Goal: Task Accomplishment & Management: Manage account settings

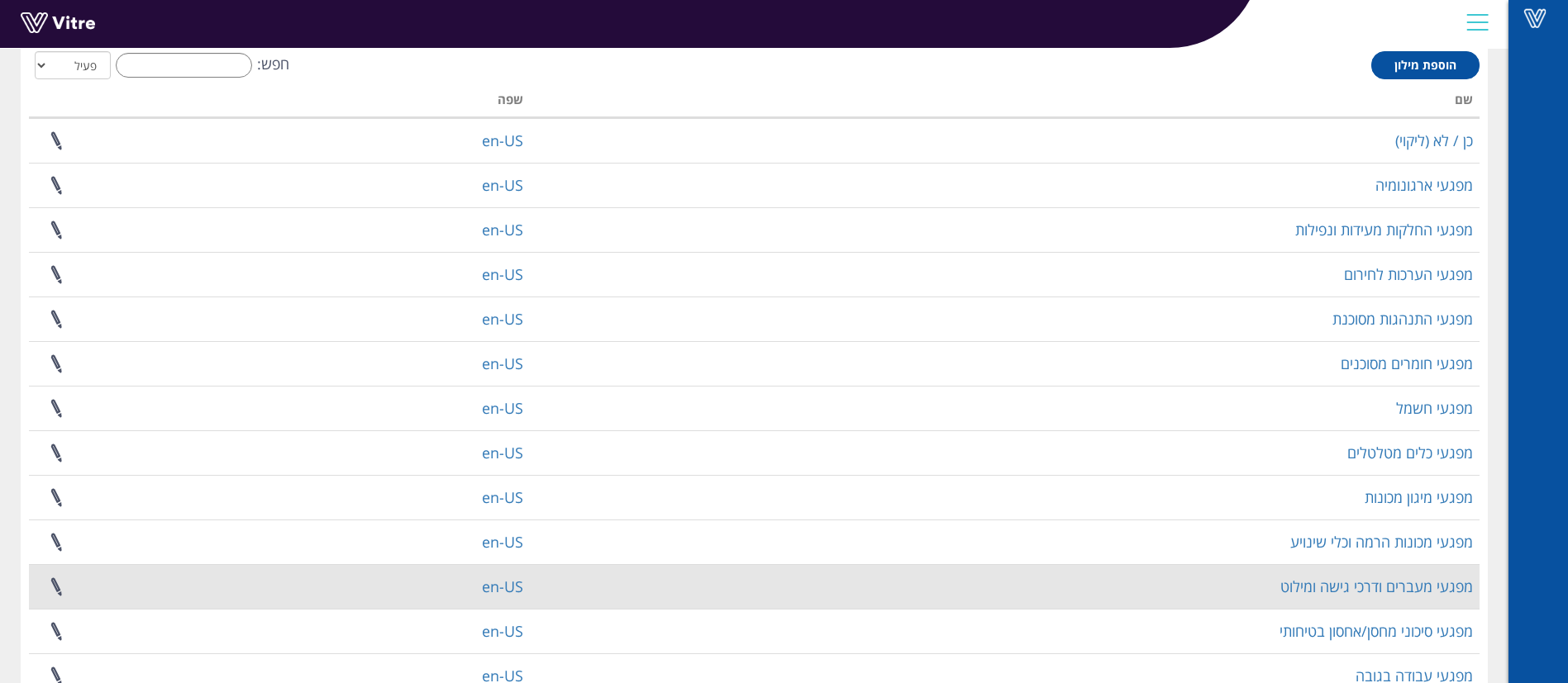
scroll to position [268, 0]
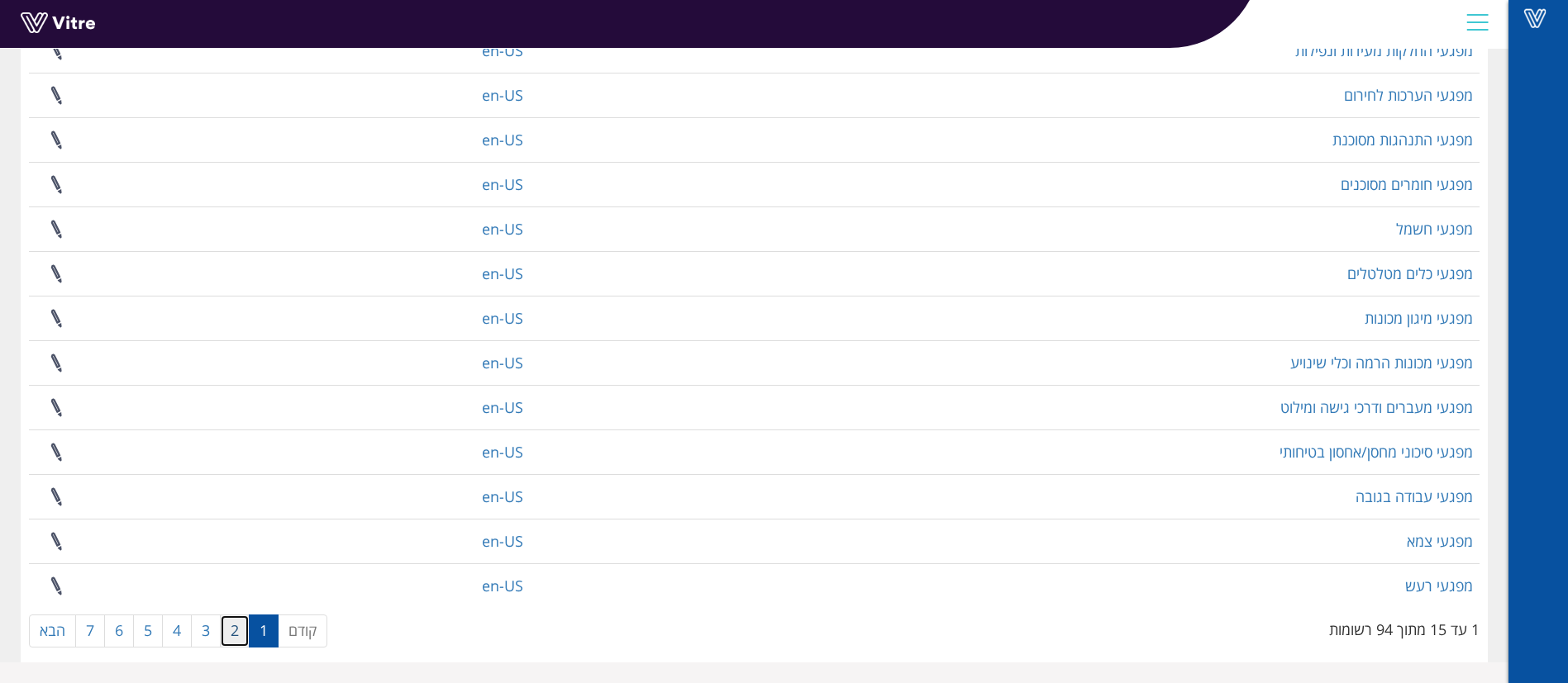
click at [236, 625] on link "2" at bounding box center [235, 631] width 30 height 33
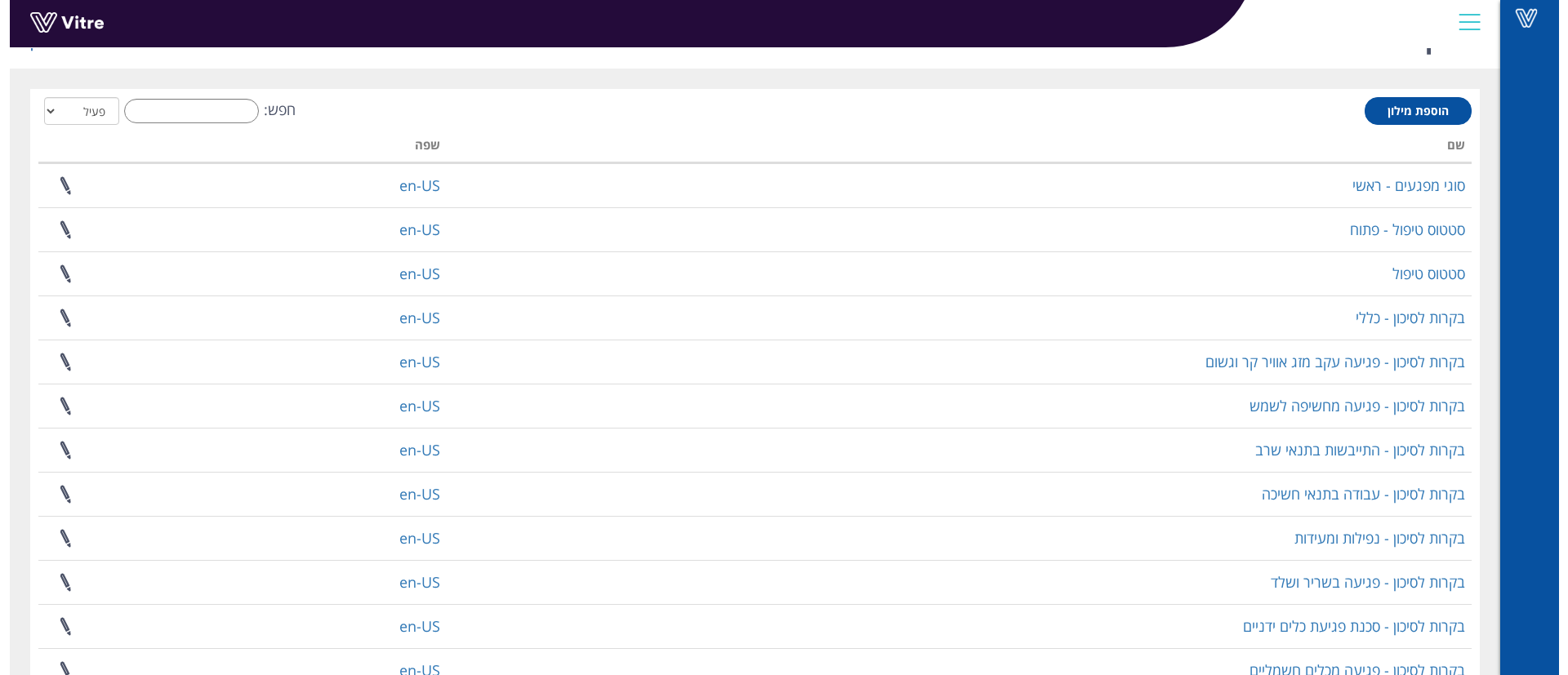
scroll to position [0, 0]
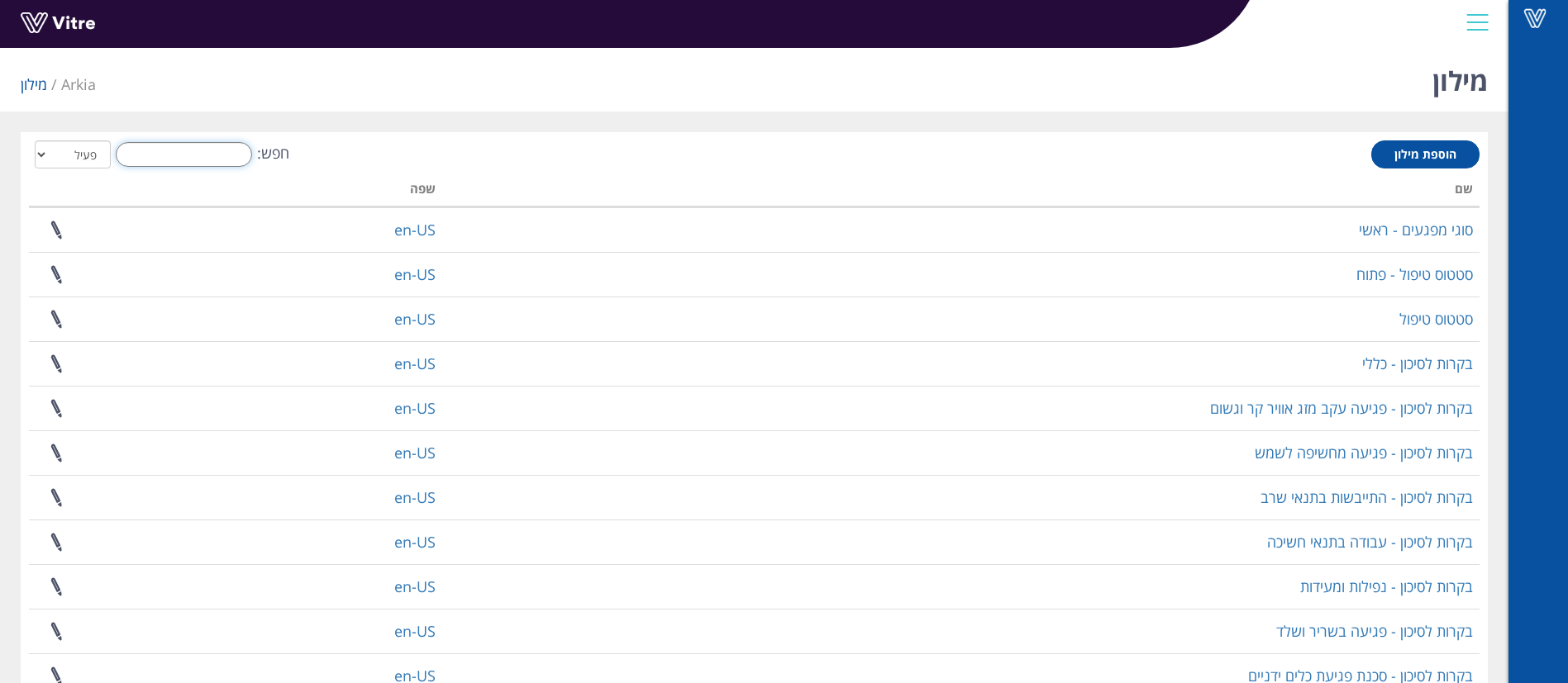
click at [141, 154] on input "חפש:" at bounding box center [184, 155] width 136 height 25
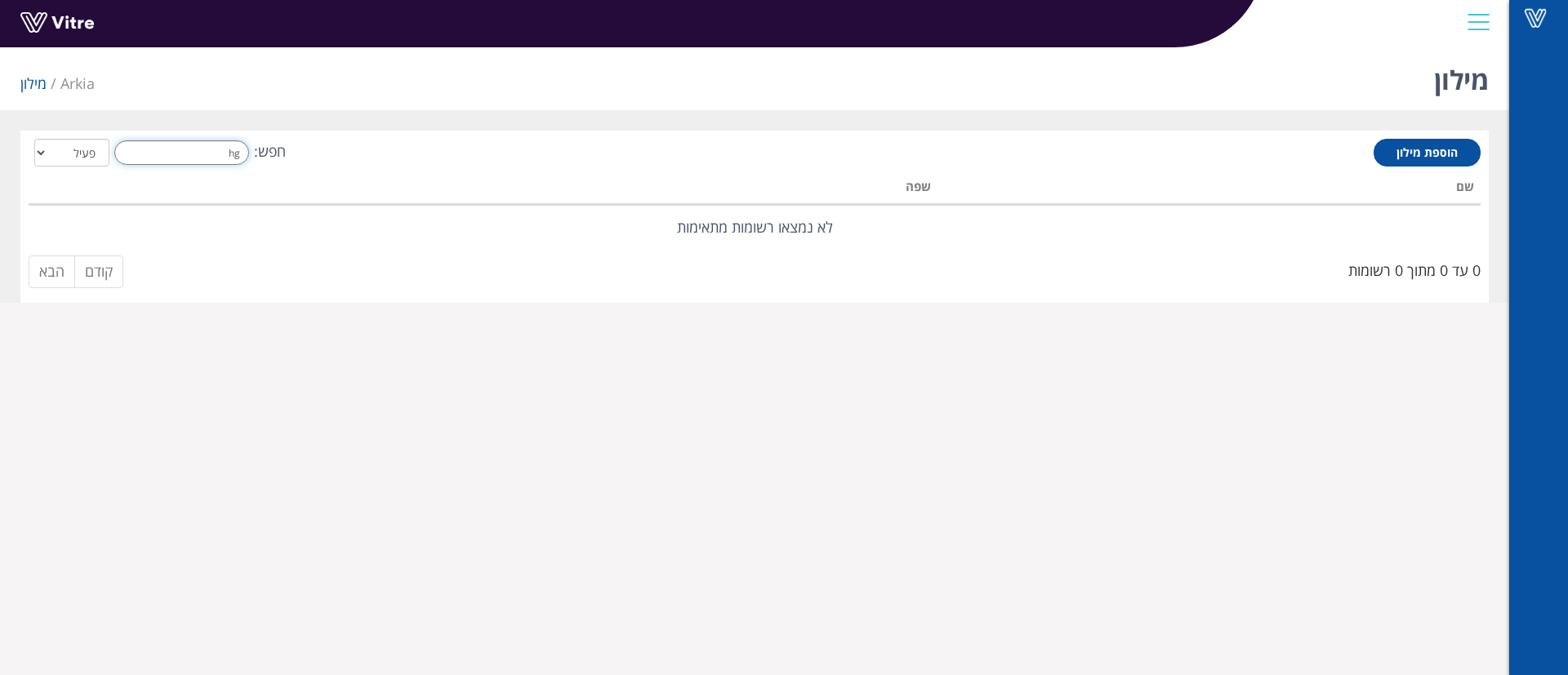
type input "h"
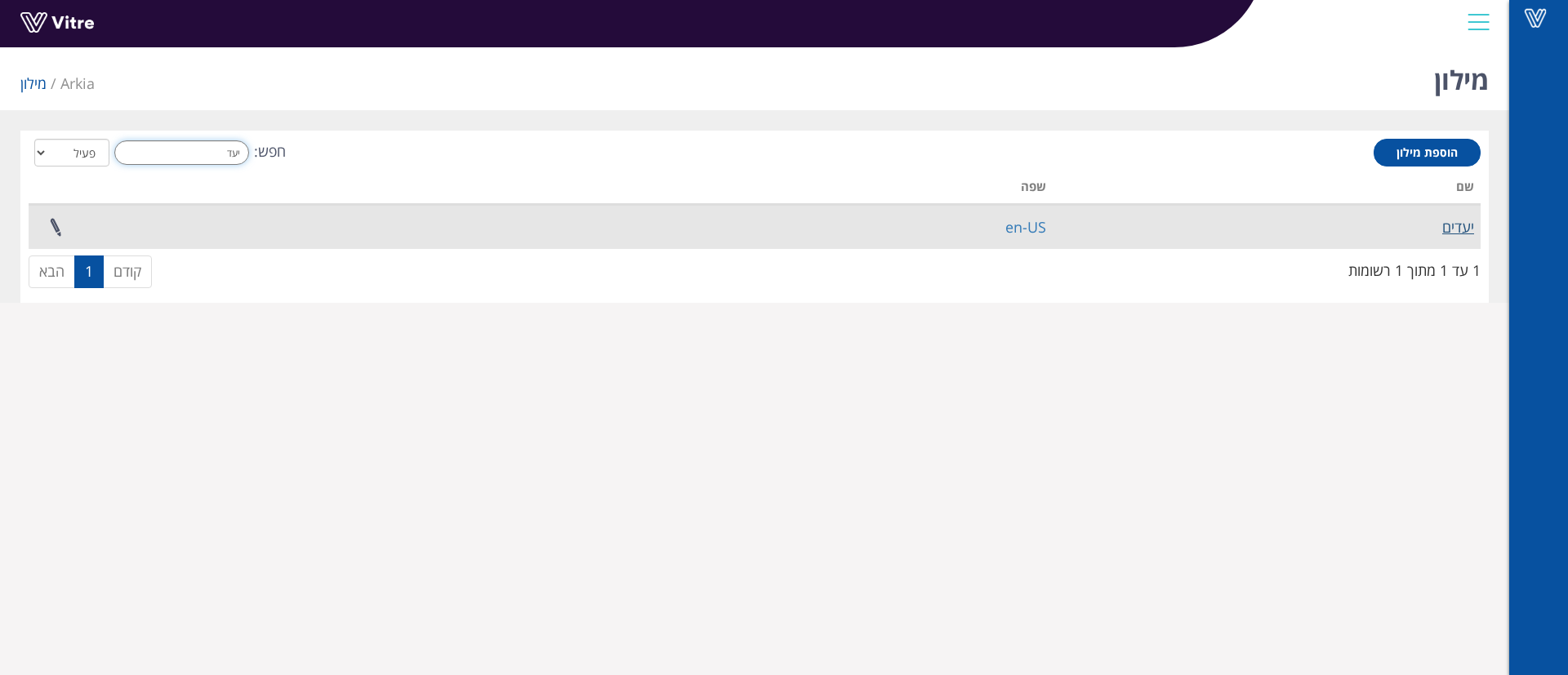
type input "יעד"
click at [1465, 222] on link "יעדים" at bounding box center [1458, 227] width 32 height 20
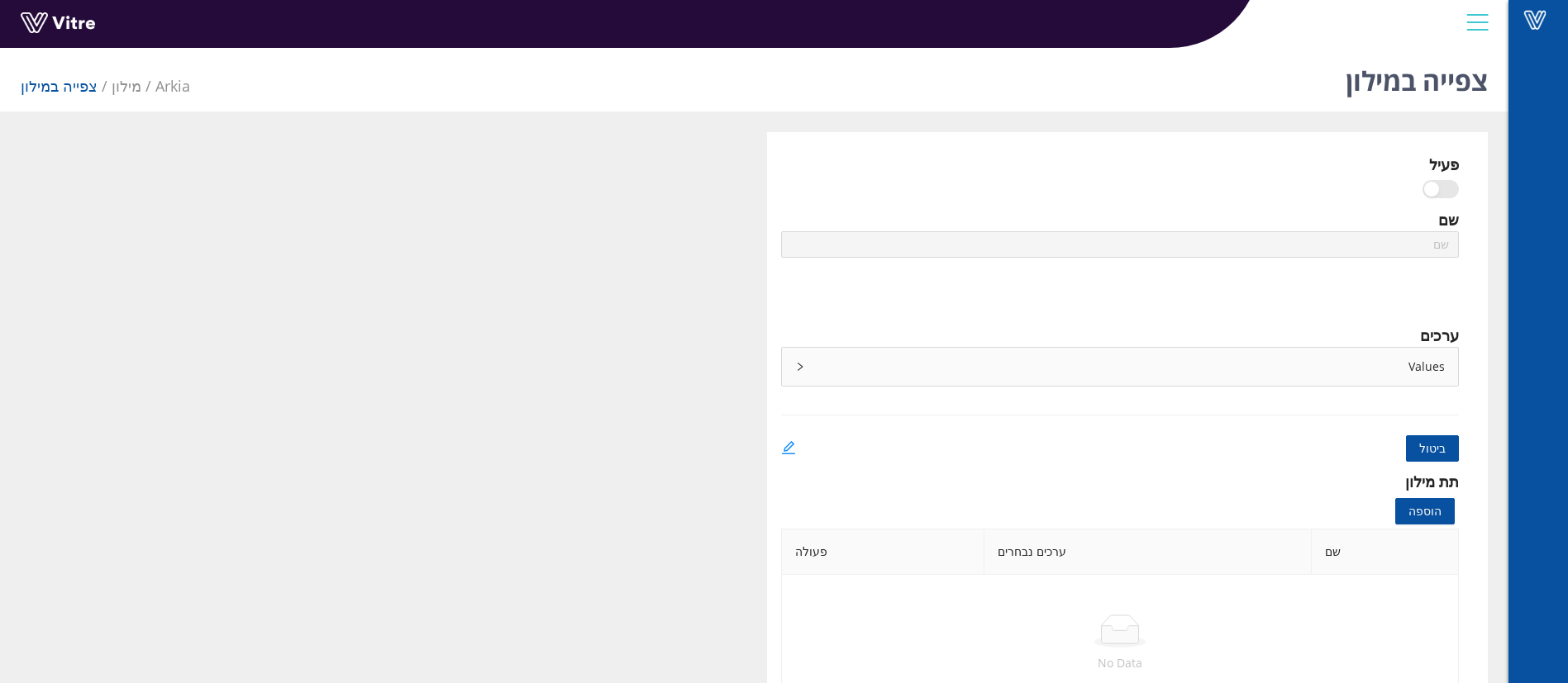
type input "יעדים"
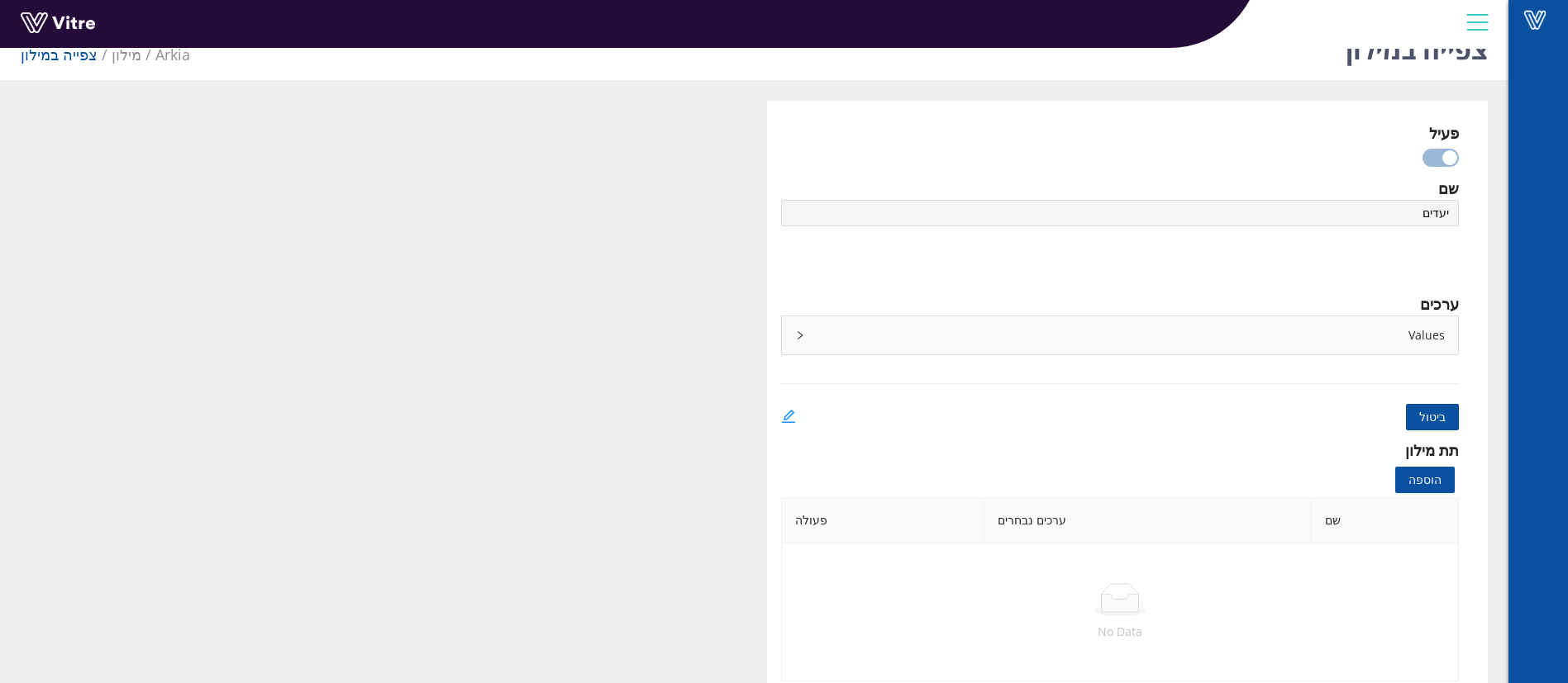
scroll to position [48, 0]
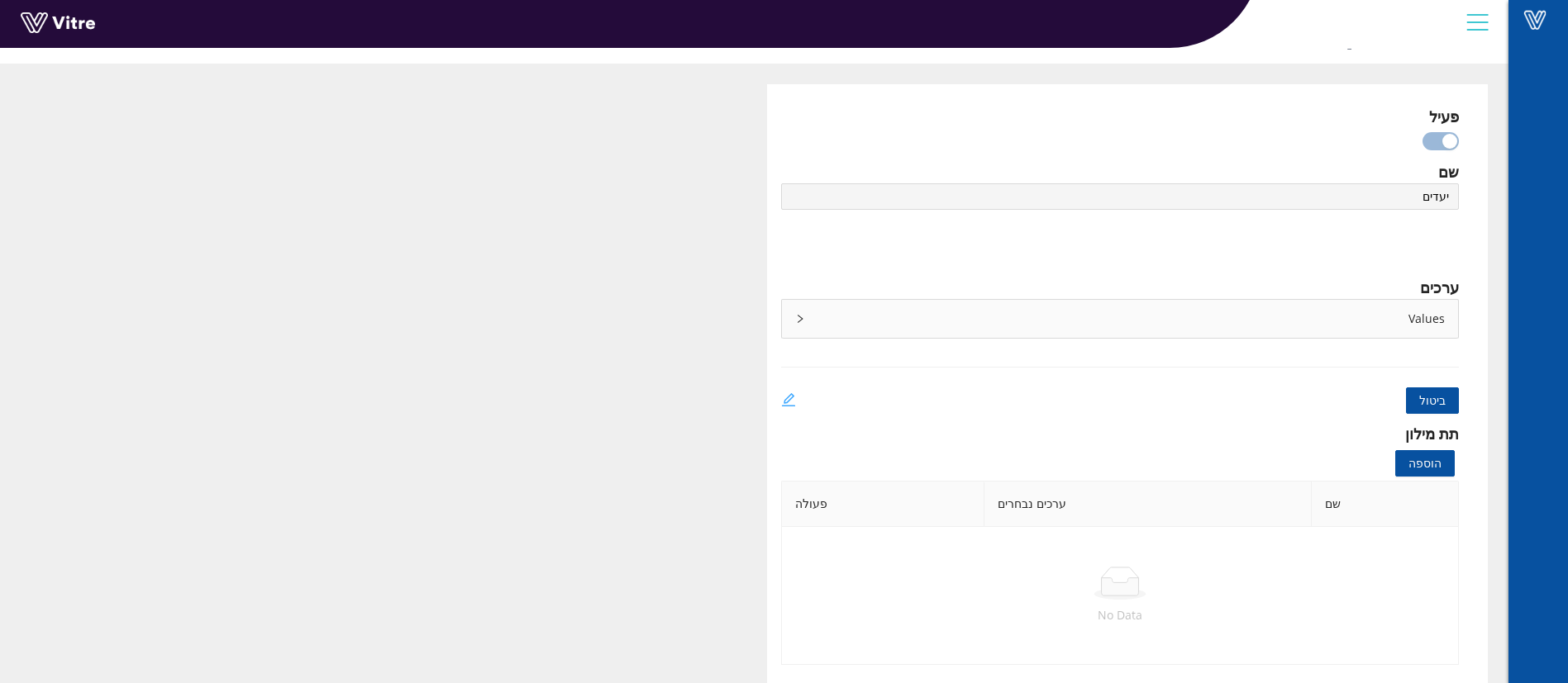
click at [783, 403] on icon "edit" at bounding box center [788, 399] width 15 height 15
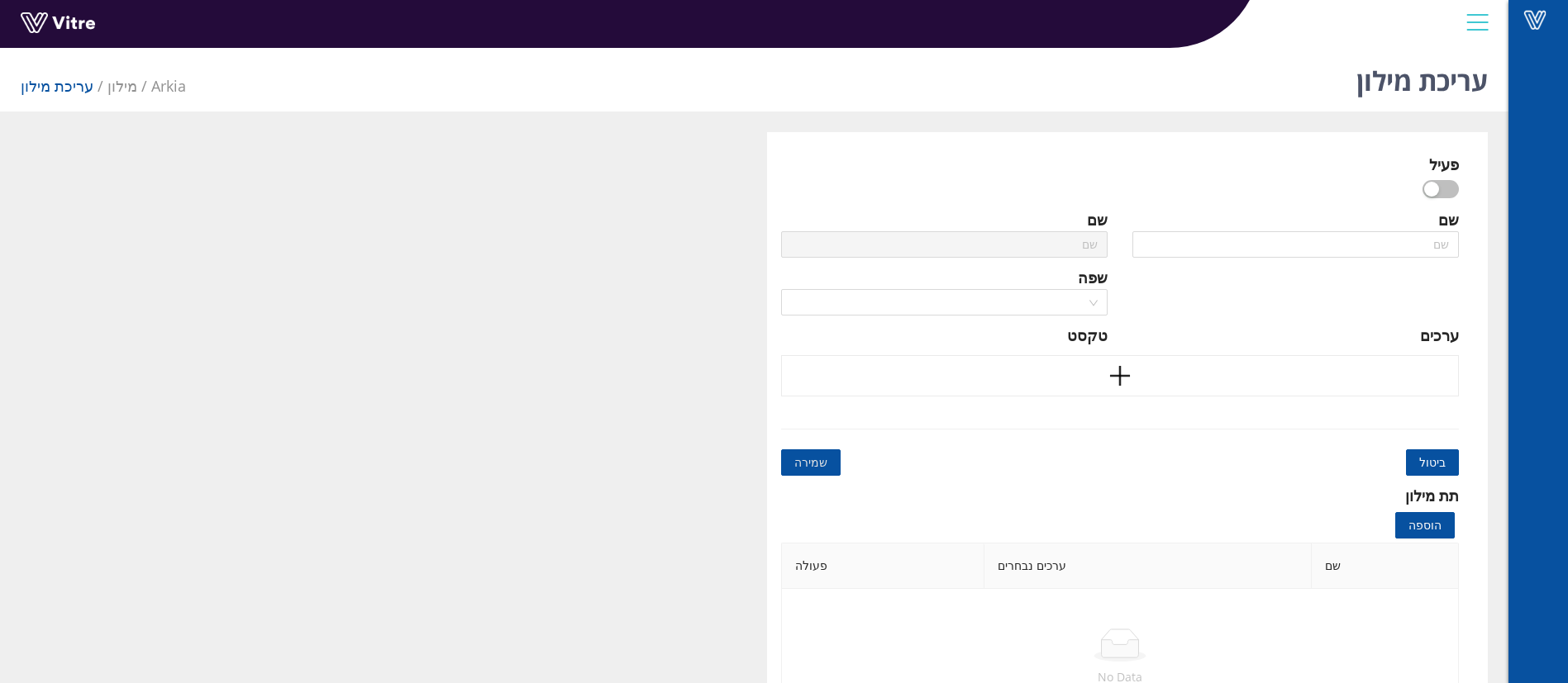
type input "יעדים"
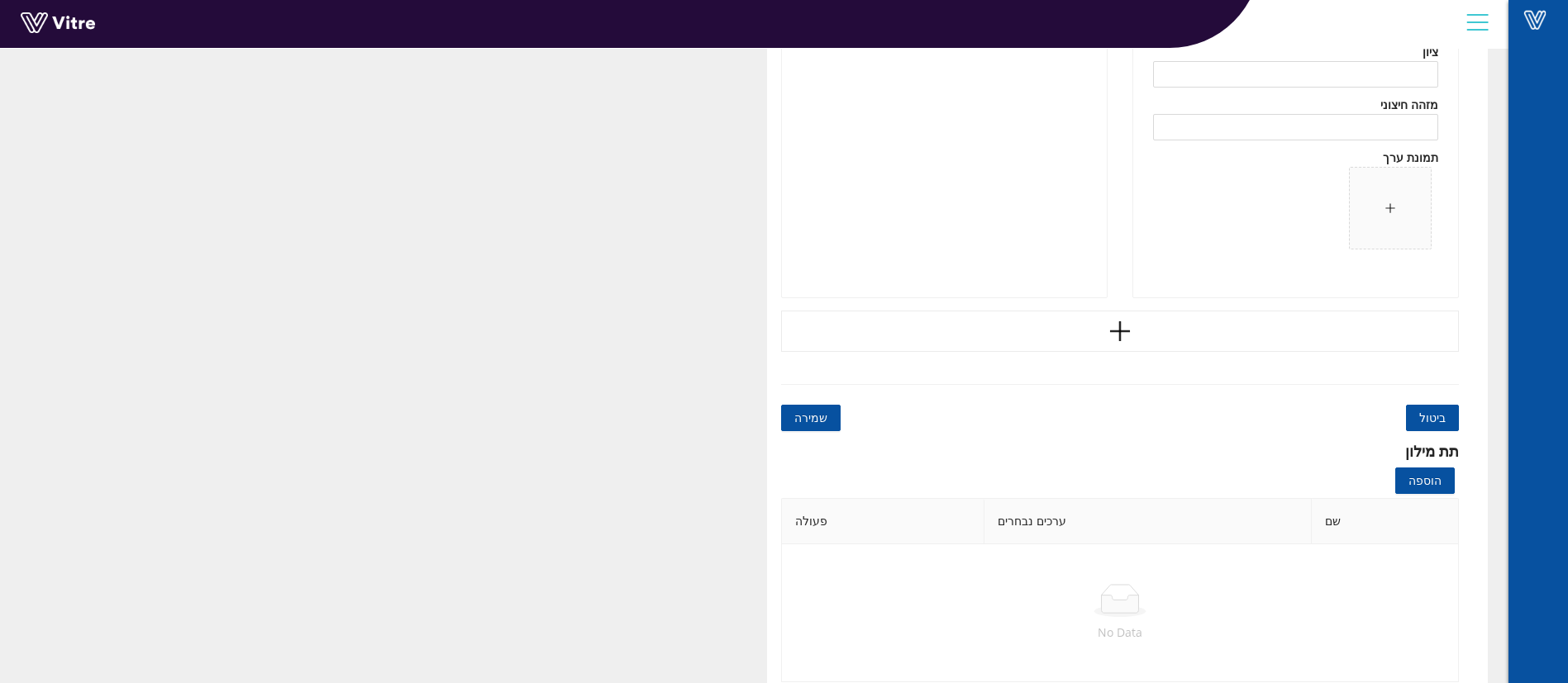
scroll to position [40200, 0]
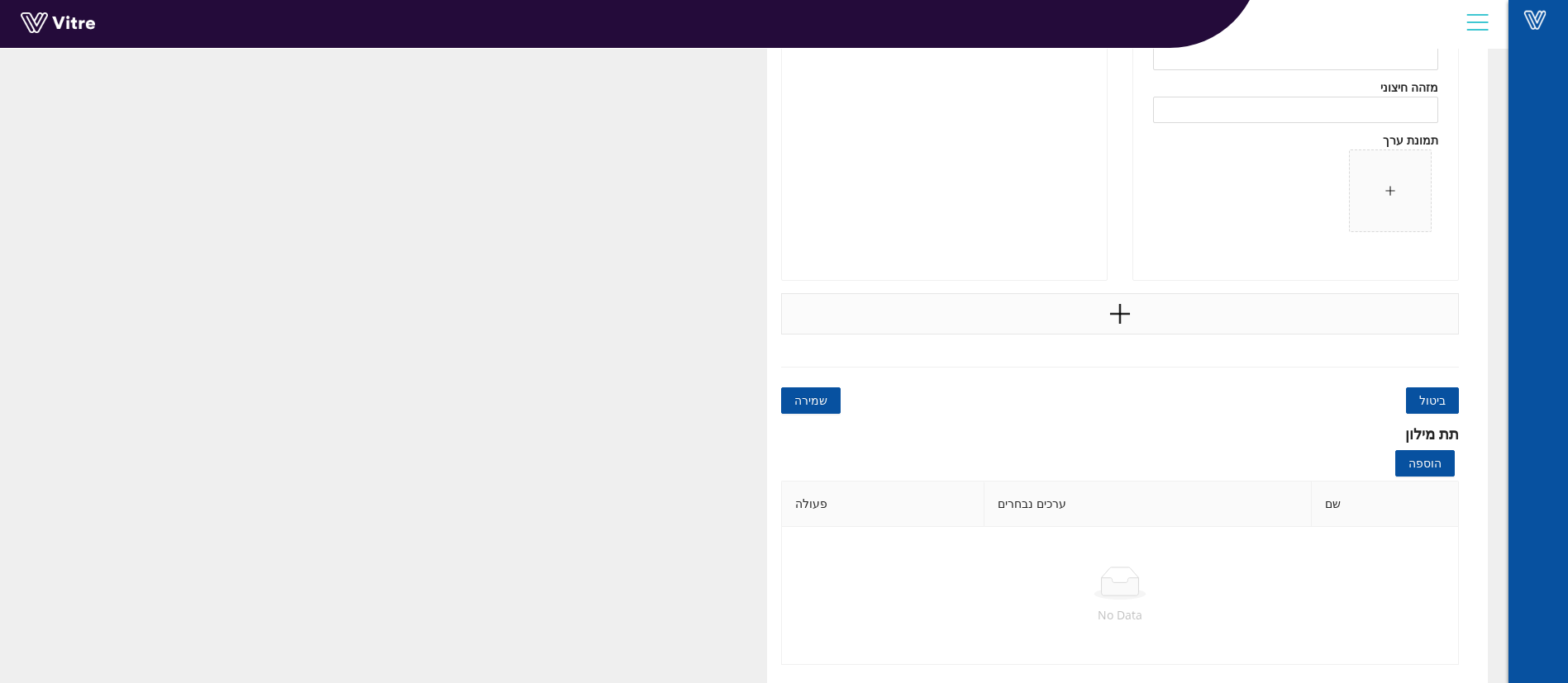
click at [1162, 310] on div at bounding box center [1120, 314] width 679 height 41
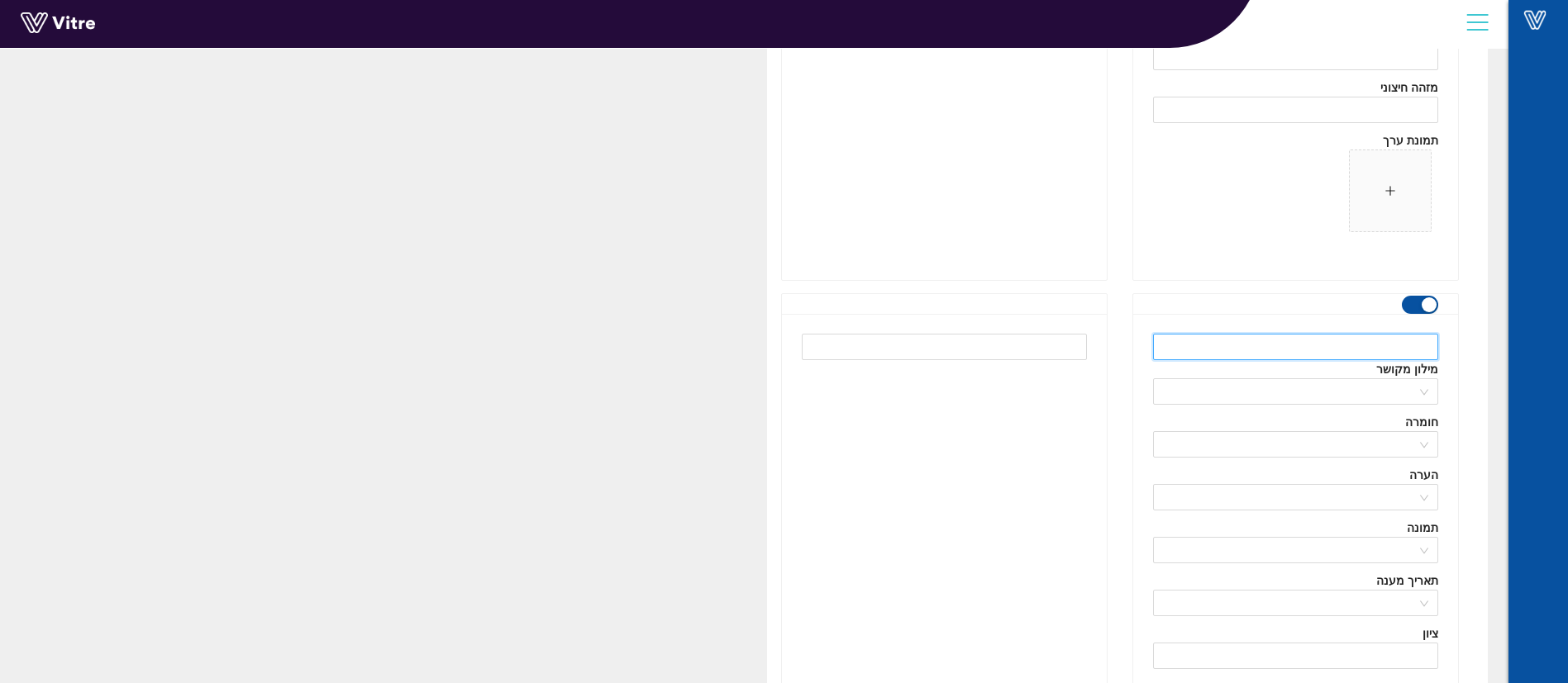
click at [1255, 351] on input "text" at bounding box center [1295, 347] width 285 height 26
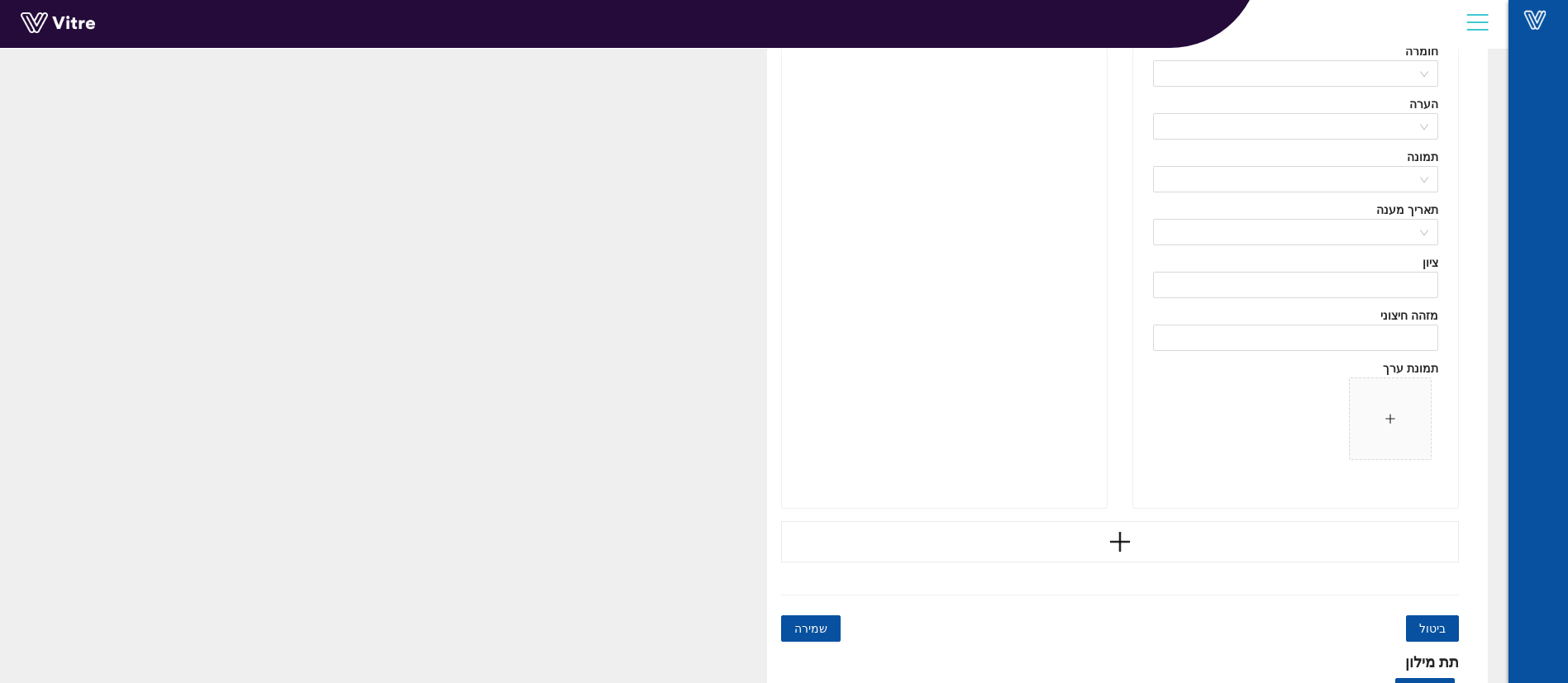
scroll to position [40572, 0]
type input "MUC"
click at [1009, 544] on div at bounding box center [1120, 541] width 679 height 41
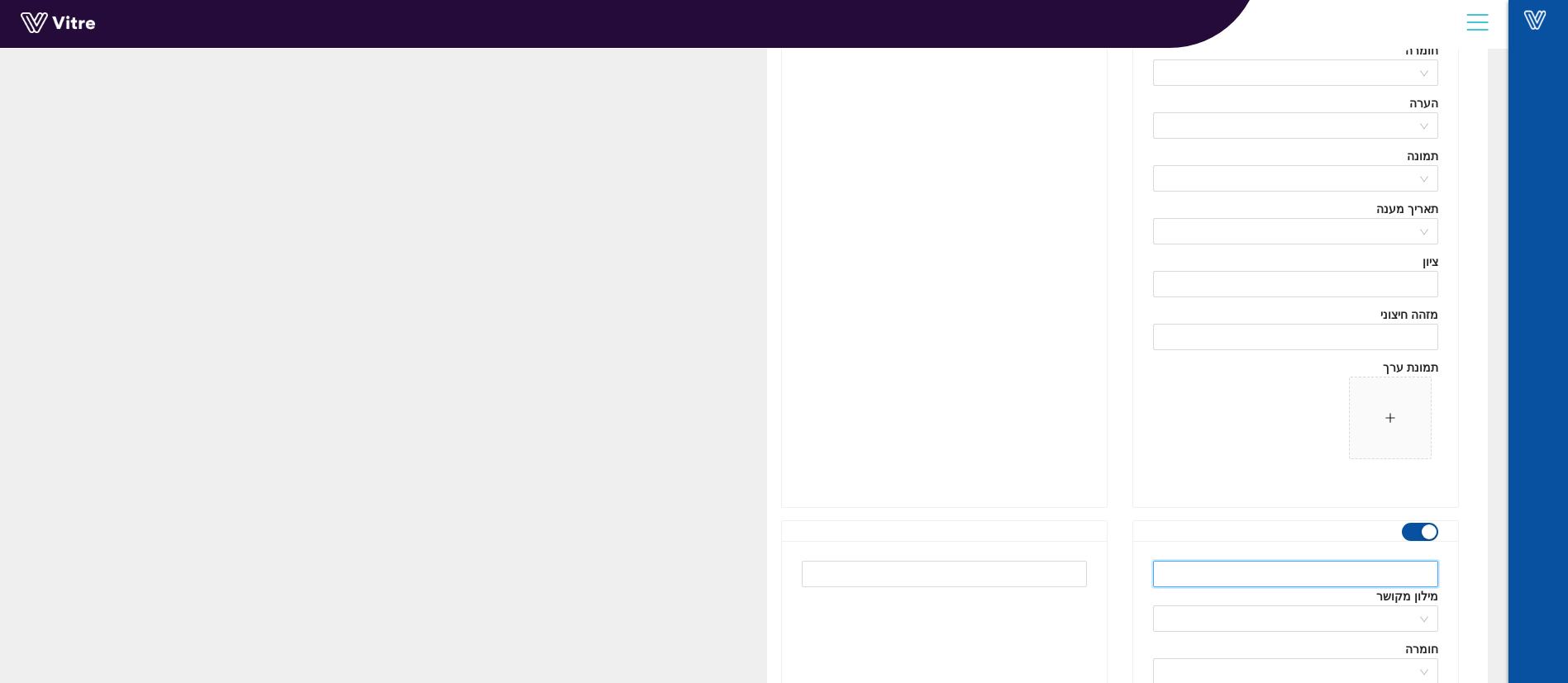
click at [1249, 573] on input "text" at bounding box center [1295, 574] width 285 height 26
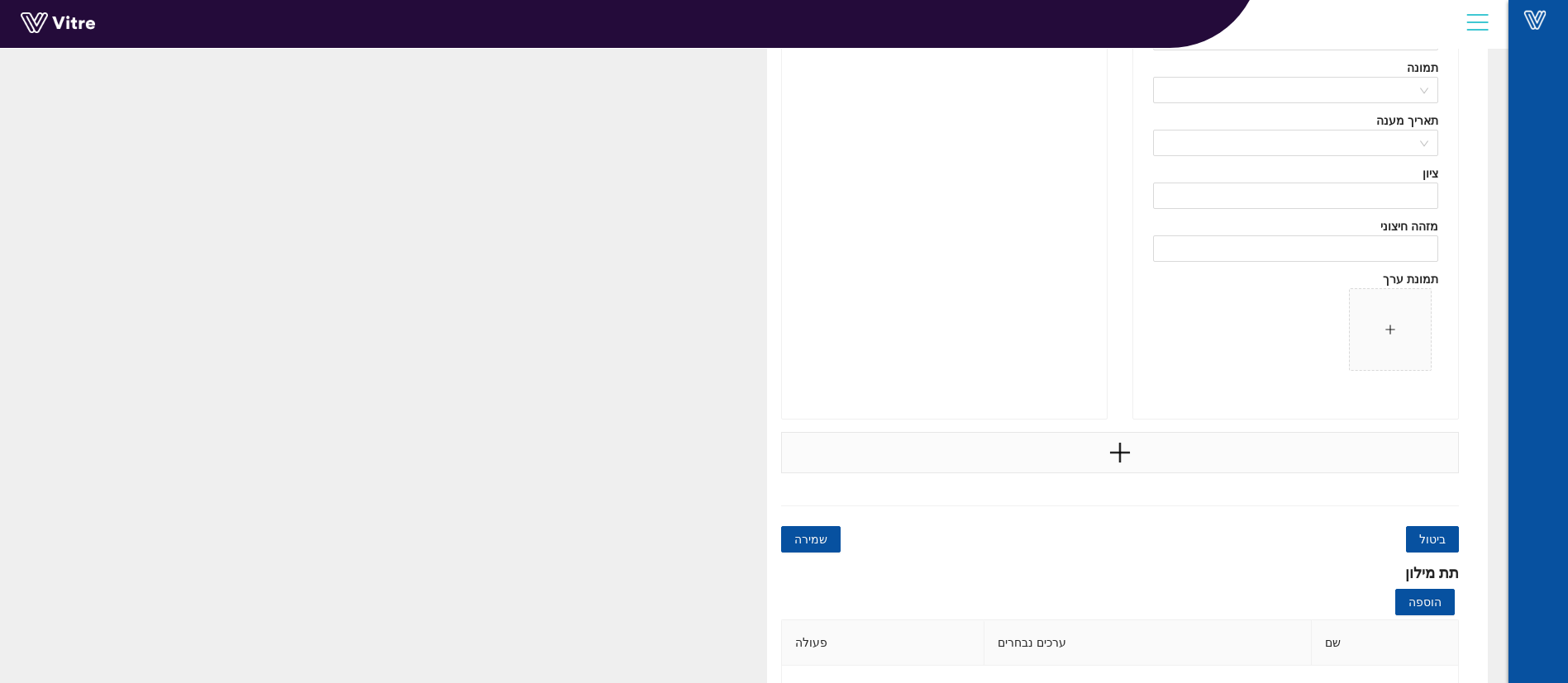
scroll to position [41315, 0]
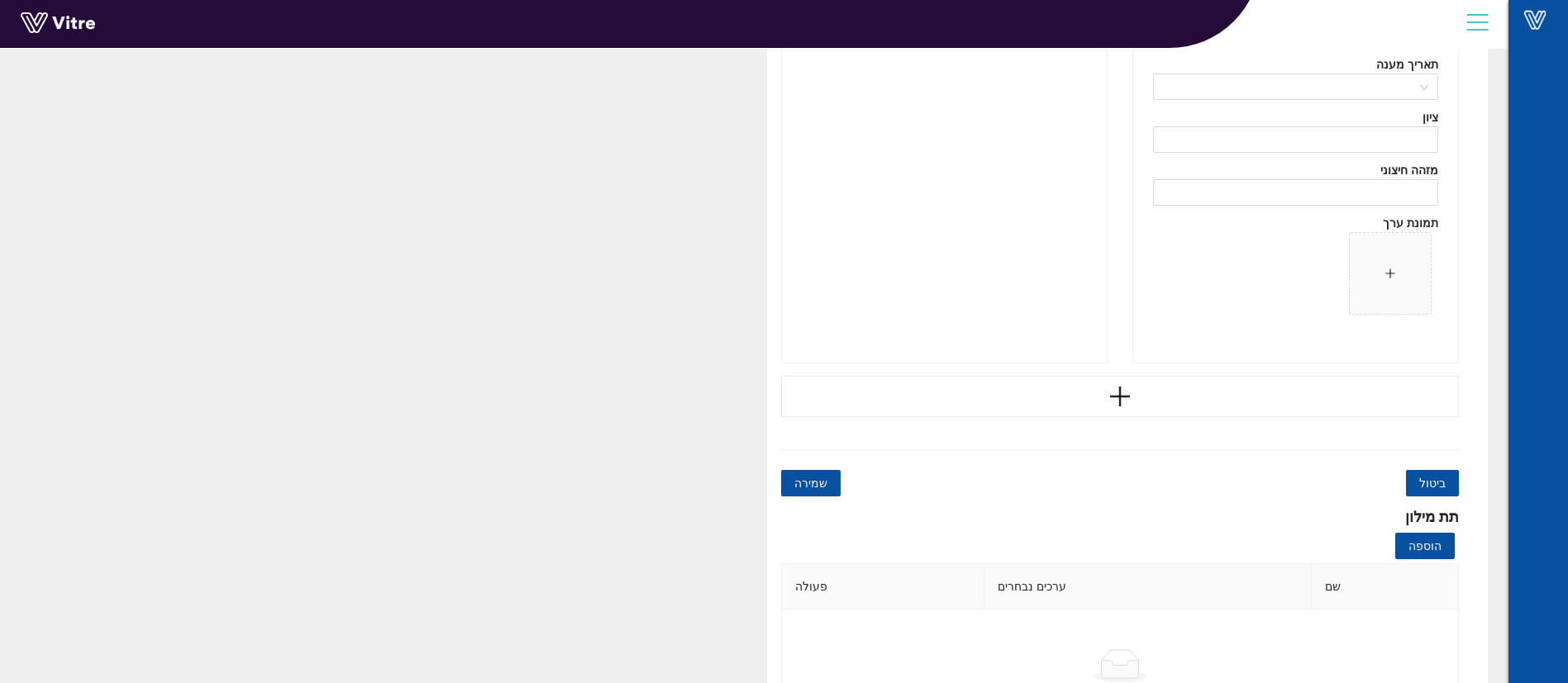
type input "STN"
click at [836, 487] on button "שמירה" at bounding box center [811, 483] width 60 height 26
